Goal: Task Accomplishment & Management: Manage account settings

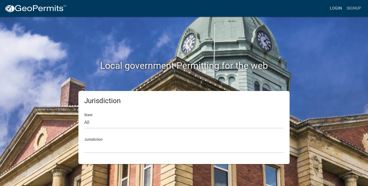
drag, startPoint x: 0, startPoint y: 0, endPoint x: 335, endPoint y: 10, distance: 334.7
click at [335, 10] on link "Login" at bounding box center [336, 8] width 17 height 11
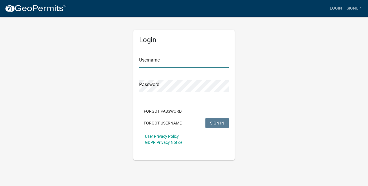
click at [177, 66] on input "Username" at bounding box center [184, 62] width 90 height 12
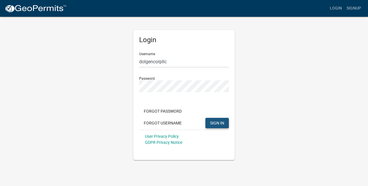
click at [217, 124] on span "SIGN IN" at bounding box center [217, 123] width 14 height 5
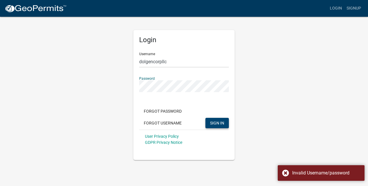
click at [117, 88] on div "Login Username dolgencorpllc Password Forgot Password Forgot Username SIGN IN U…" at bounding box center [184, 88] width 330 height 144
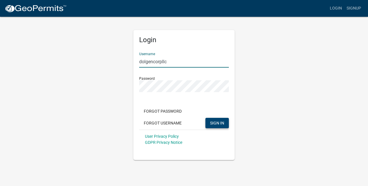
drag, startPoint x: 141, startPoint y: 61, endPoint x: 136, endPoint y: 61, distance: 4.3
click at [136, 61] on div "Login Username dolgencorpllc Password Forgot Password Forgot Username SIGN IN U…" at bounding box center [183, 95] width 101 height 130
type input "Dolgencorpllc"
click at [132, 85] on div "Login Username Dolgencorpllc Password Forgot Password Forgot Username SIGN IN U…" at bounding box center [184, 88] width 110 height 144
click at [205, 118] on button "SIGN IN" at bounding box center [216, 123] width 23 height 10
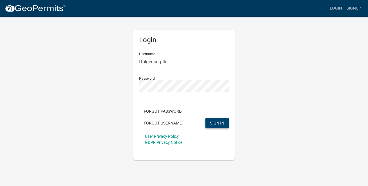
click at [98, 47] on div "Login Username Dolgencorpllc Password Forgot Password Forgot Username SIGN IN U…" at bounding box center [184, 88] width 330 height 144
click at [282, 33] on div "Login Username Dolgencorpllc Password Forgot Password Forgot Username SIGN IN U…" at bounding box center [184, 88] width 330 height 144
